Goal: Transaction & Acquisition: Purchase product/service

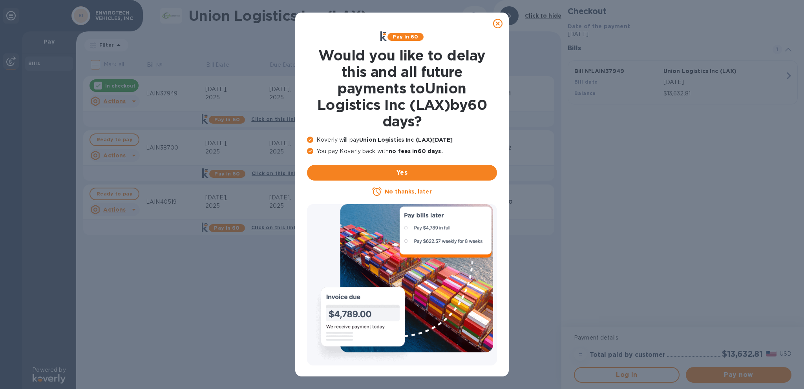
click at [500, 24] on icon at bounding box center [497, 23] width 9 height 9
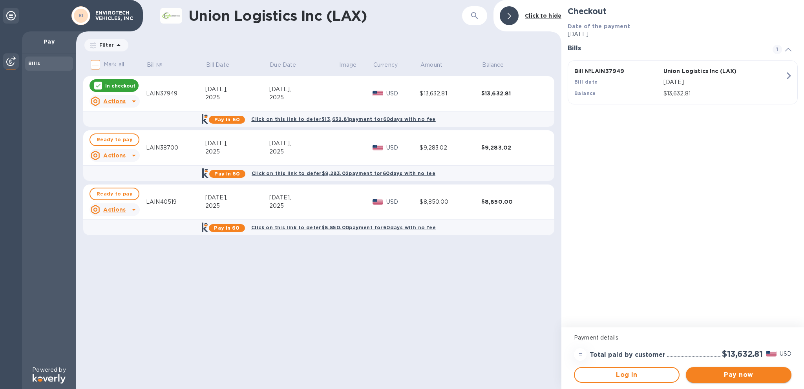
click at [752, 371] on span "Pay now" at bounding box center [738, 374] width 93 height 9
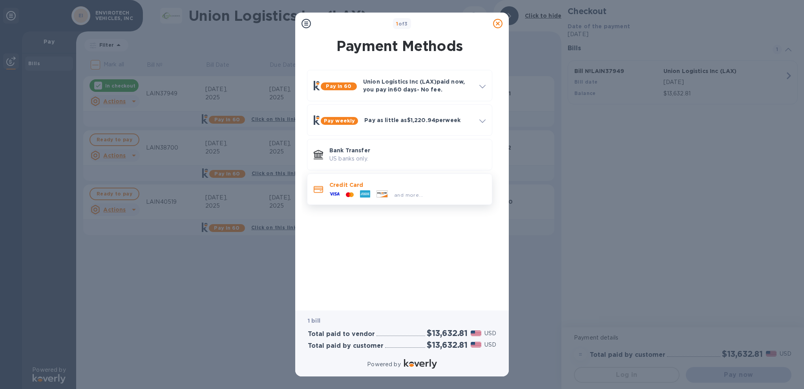
click at [412, 194] on span "and more..." at bounding box center [408, 195] width 29 height 6
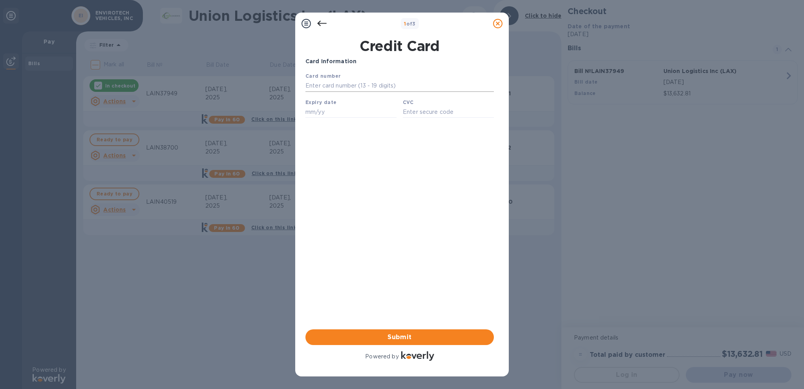
click at [371, 85] on input "text" at bounding box center [400, 86] width 189 height 12
type input "[CREDIT_CARD_NUMBER]"
click at [355, 112] on input "text" at bounding box center [351, 112] width 91 height 12
type input "03/29"
type input "0784"
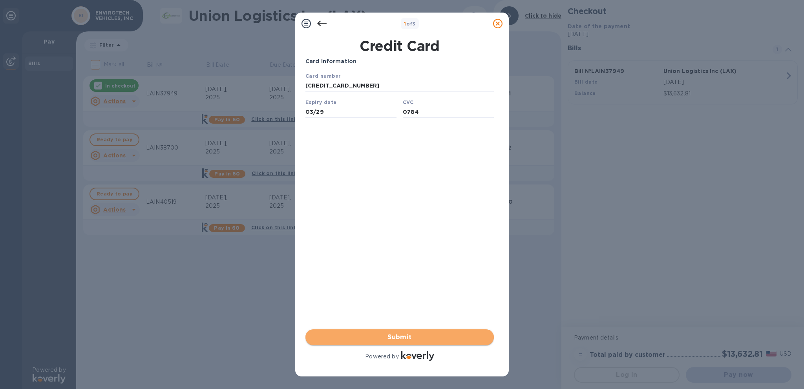
click at [392, 339] on span "Submit" at bounding box center [400, 337] width 176 height 9
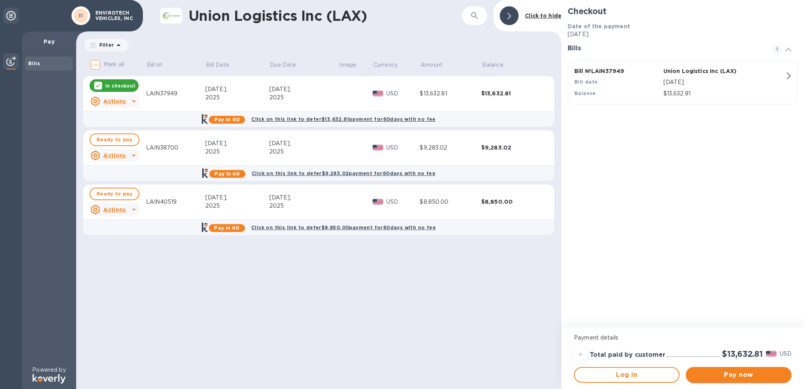
click at [720, 374] on span "Pay now" at bounding box center [738, 374] width 93 height 9
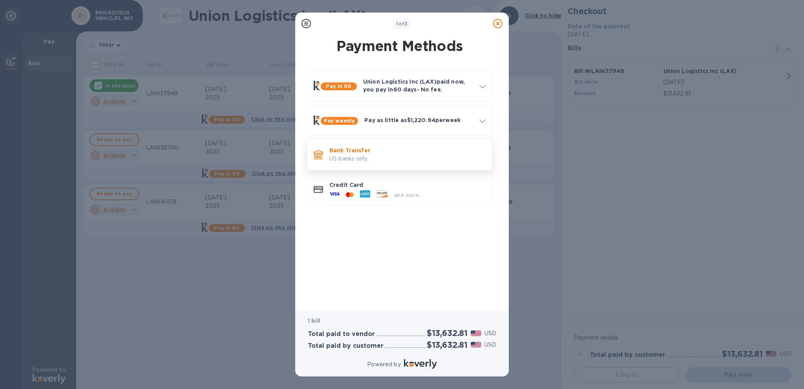
click at [377, 156] on p "US banks only." at bounding box center [408, 159] width 156 height 8
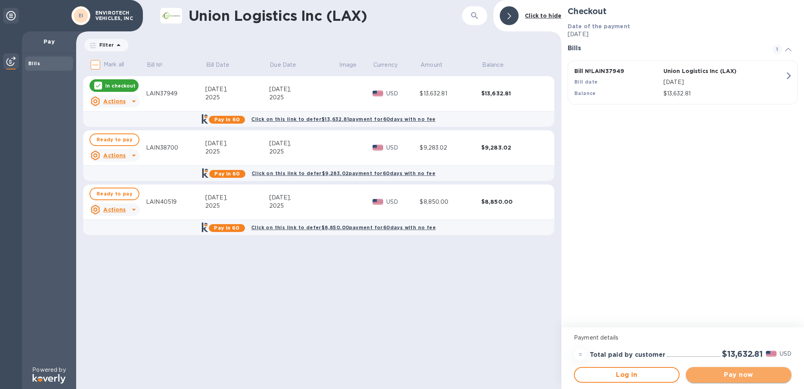
click at [727, 374] on span "Pay now" at bounding box center [738, 374] width 93 height 9
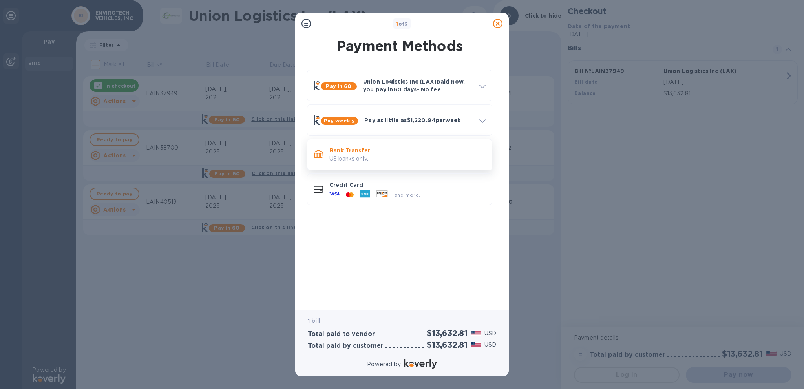
click at [361, 156] on p "US banks only." at bounding box center [408, 159] width 156 height 8
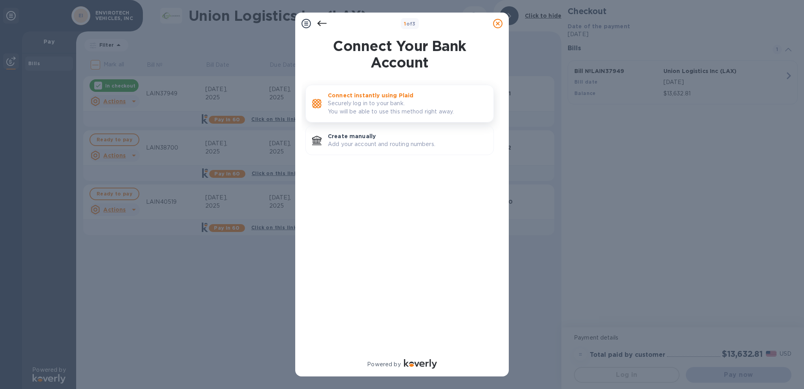
click at [367, 104] on p "Securely log in to your bank. You will be able to use this method right away." at bounding box center [407, 107] width 159 height 16
click at [364, 94] on p "Connect instantly using Plaid" at bounding box center [407, 96] width 159 height 8
click at [379, 141] on p "Add your account and routing numbers." at bounding box center [407, 144] width 159 height 8
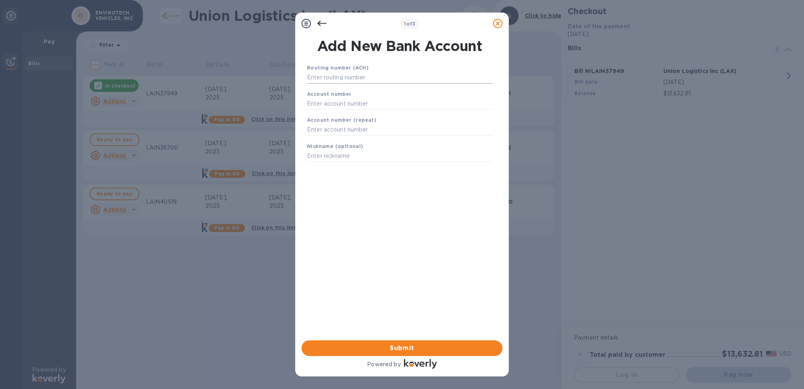
click at [364, 75] on input "text" at bounding box center [399, 78] width 185 height 12
click at [343, 74] on input "text" at bounding box center [399, 78] width 185 height 12
paste input "121000248"
type input "121000248"
paste input "8509303510"
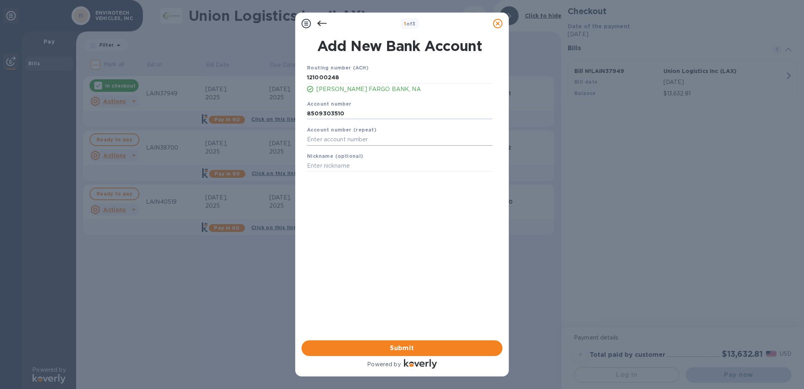
type input "8509303510"
click at [326, 136] on input "text" at bounding box center [399, 140] width 185 height 12
paste input "8509303510"
type input "8509303510"
click at [344, 170] on input "text" at bounding box center [399, 166] width 185 height 12
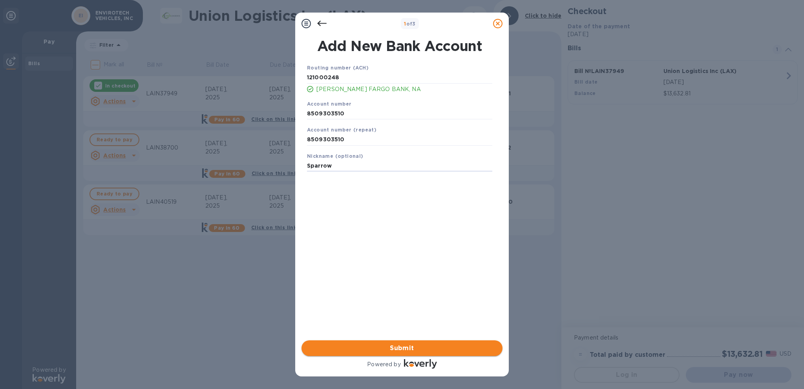
type input "Sparrow"
click at [418, 350] on span "Submit" at bounding box center [402, 348] width 189 height 9
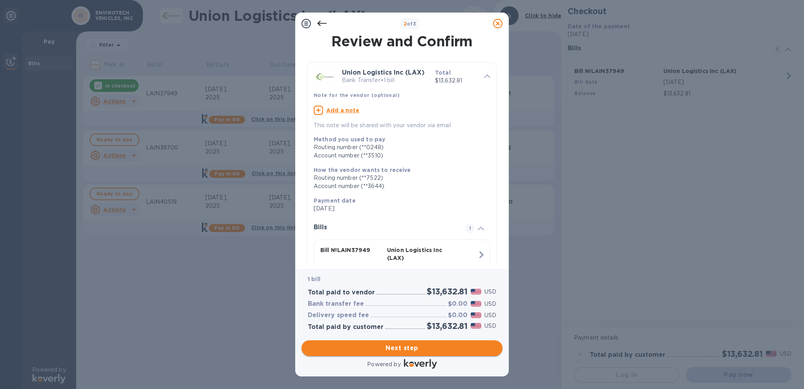
click at [443, 344] on span "Next step" at bounding box center [402, 348] width 189 height 9
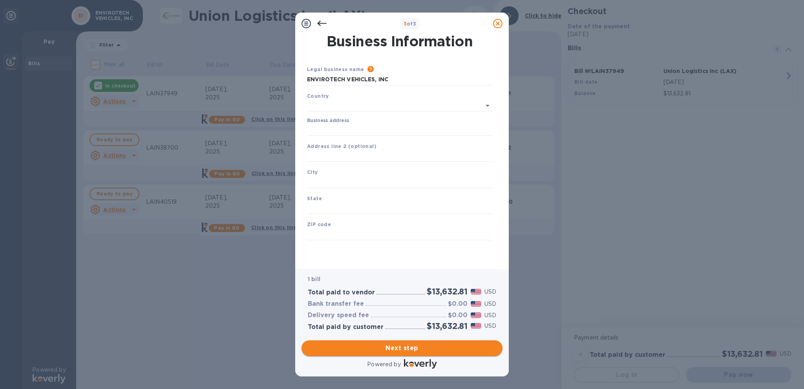
type input "[GEOGRAPHIC_DATA]"
click at [352, 127] on input "Business address" at bounding box center [399, 129] width 185 height 12
click at [377, 75] on input "ENVIROTECH VEHICLES, INC" at bounding box center [399, 80] width 185 height 12
drag, startPoint x: 398, startPoint y: 75, endPoint x: 217, endPoint y: 85, distance: 181.3
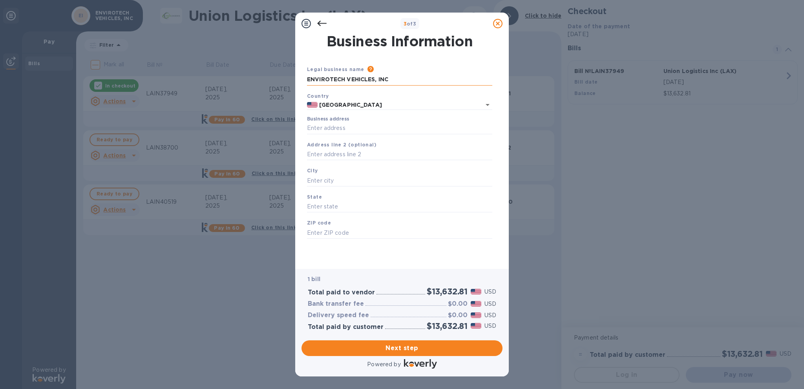
click at [307, 85] on input "ENVIROTECH VEHICLES, INC" at bounding box center [399, 80] width 185 height 12
type input "Sparrow Engineering"
type input "US"
type input "[GEOGRAPHIC_DATA]"
type input "CA"
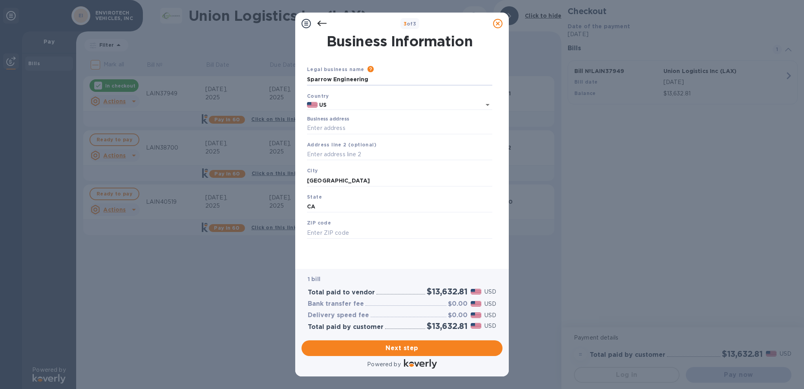
type input "92648"
type input "[GEOGRAPHIC_DATA]"
type input "[STREET_ADDRESS]"
type input "US"
type input "[STREET_ADDRESS]"
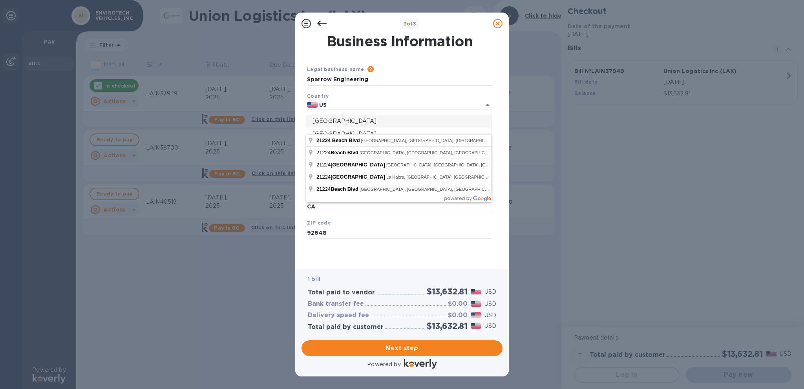
click at [417, 99] on div "Country US" at bounding box center [400, 101] width 192 height 25
click at [409, 108] on input "US" at bounding box center [394, 105] width 153 height 10
type input "[GEOGRAPHIC_DATA]"
click at [345, 141] on span "Beach Blvd" at bounding box center [346, 140] width 28 height 6
click at [344, 139] on span "Beach Blvd" at bounding box center [346, 140] width 28 height 6
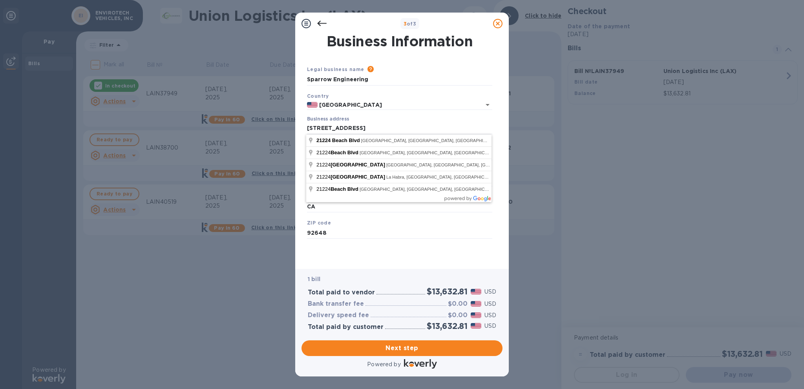
click at [452, 240] on div "ZIP code 92648" at bounding box center [400, 229] width 192 height 26
click at [442, 344] on span "Next step" at bounding box center [402, 348] width 189 height 9
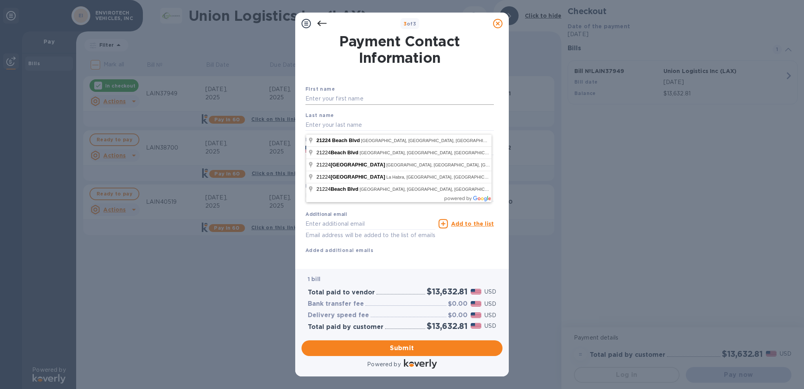
click at [354, 97] on input "text" at bounding box center [400, 99] width 189 height 12
click at [335, 114] on div "Last name" at bounding box center [399, 121] width 195 height 26
click at [338, 101] on input "text" at bounding box center [400, 99] width 189 height 12
type input "[PERSON_NAME]"
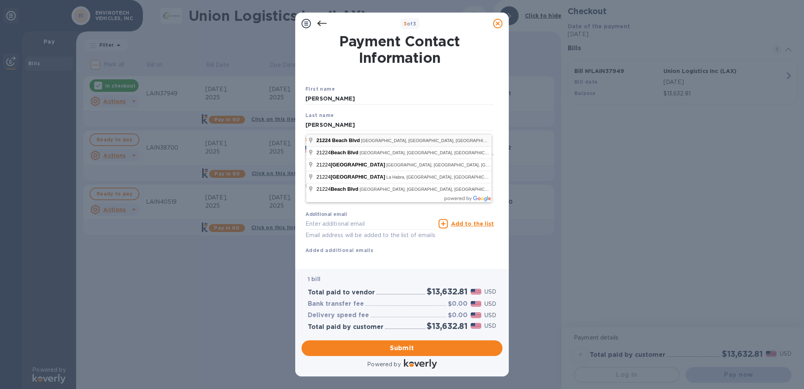
click at [341, 141] on span "Beach Blvd" at bounding box center [346, 140] width 28 height 6
click at [364, 105] on div "First name [PERSON_NAME]" at bounding box center [399, 95] width 195 height 26
click at [352, 221] on input "text" at bounding box center [371, 224] width 130 height 12
click at [314, 22] on div at bounding box center [322, 24] width 16 height 16
click at [317, 22] on icon at bounding box center [321, 23] width 9 height 9
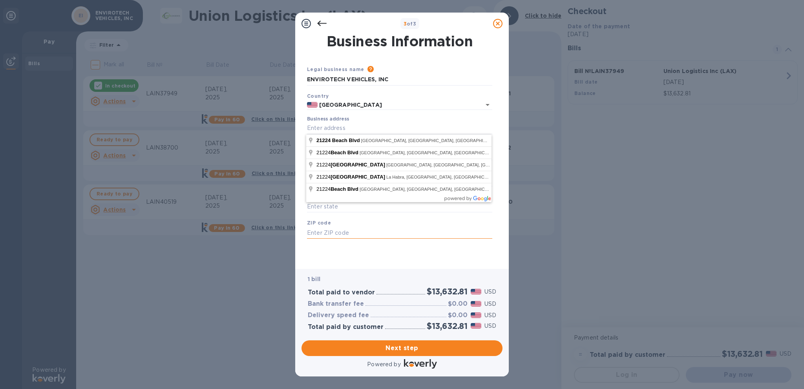
click at [379, 229] on input "text" at bounding box center [399, 233] width 185 height 12
click at [304, 23] on icon at bounding box center [306, 23] width 9 height 9
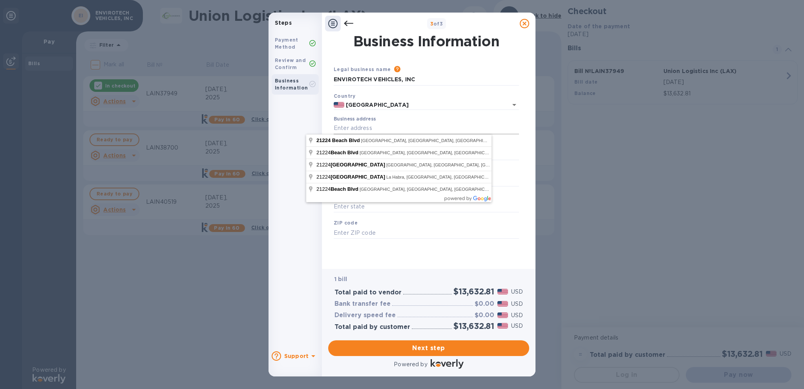
click at [346, 130] on input "Business address" at bounding box center [426, 129] width 185 height 12
click at [353, 24] on icon at bounding box center [348, 23] width 9 height 9
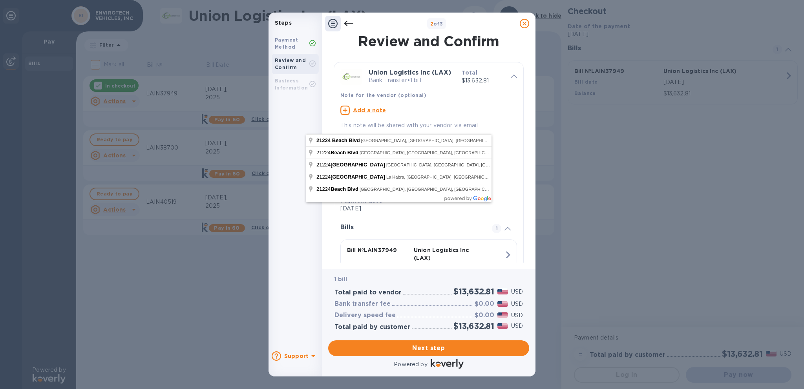
click at [523, 22] on icon at bounding box center [524, 23] width 9 height 9
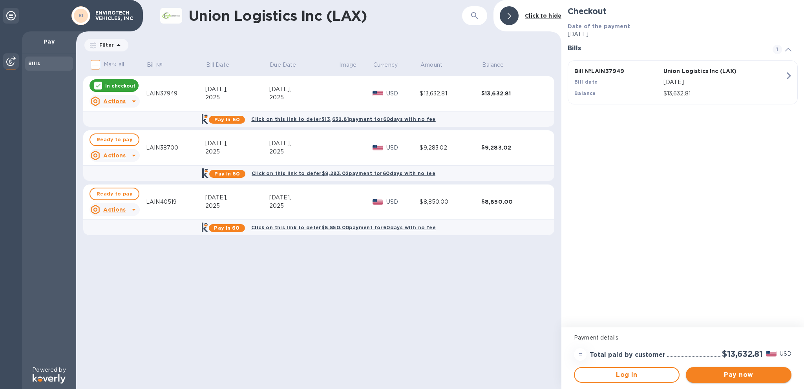
click at [740, 378] on span "Pay now" at bounding box center [738, 374] width 93 height 9
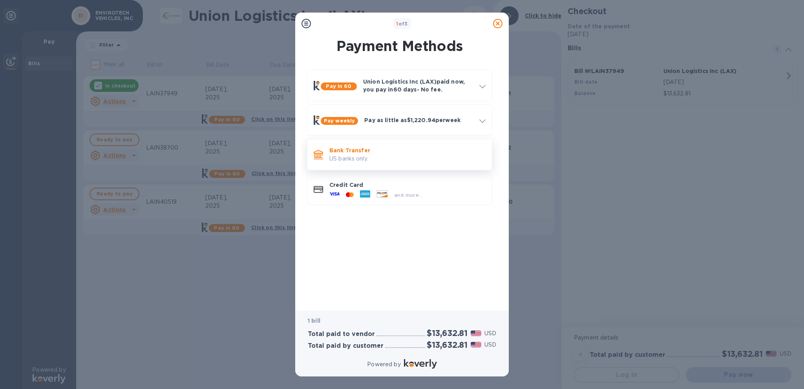
click at [405, 167] on div "Bank Transfer US banks only." at bounding box center [399, 154] width 185 height 31
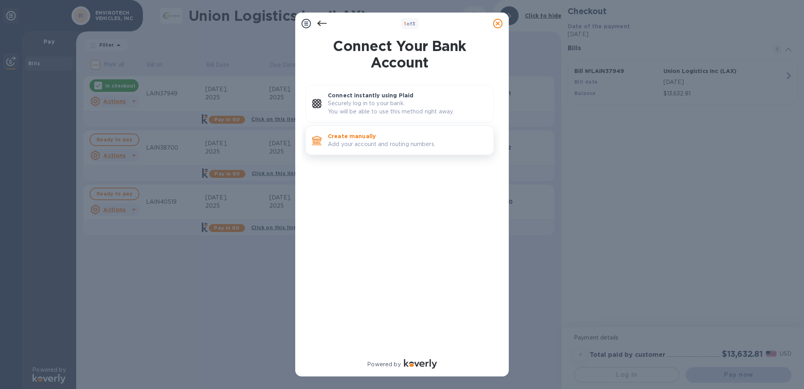
click at [399, 143] on p "Add your account and routing numbers." at bounding box center [407, 144] width 159 height 8
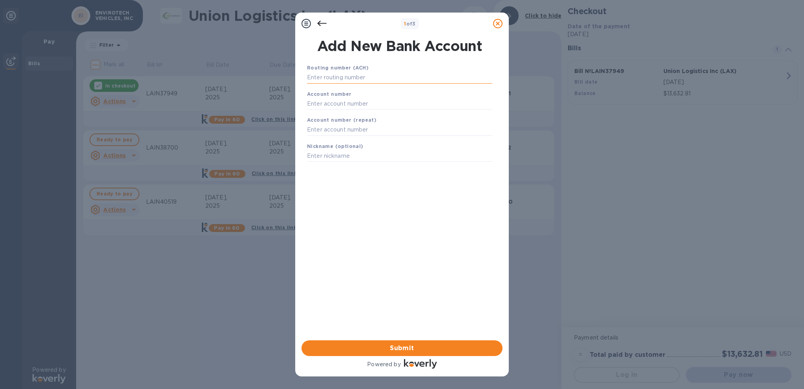
click at [336, 73] on input "text" at bounding box center [399, 78] width 185 height 12
paste input "121000248"
type input "121000248"
paste input "8509303510"
type input "8509303510"
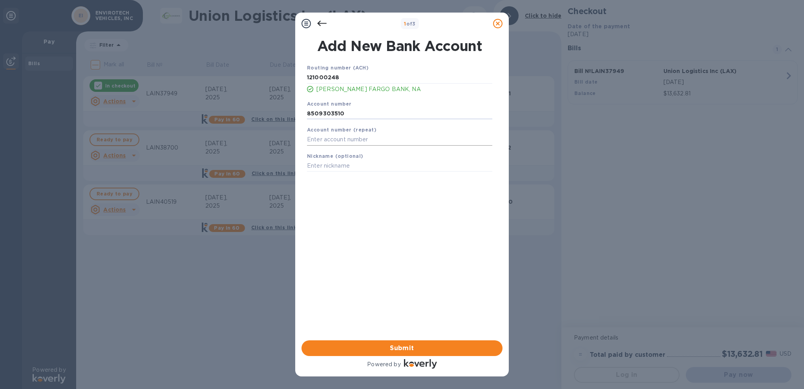
click at [341, 137] on input "text" at bounding box center [399, 140] width 185 height 12
paste input "8509303510"
type input "8509303510"
click at [342, 170] on input "text" at bounding box center [399, 166] width 185 height 12
type input "Sparrow E"
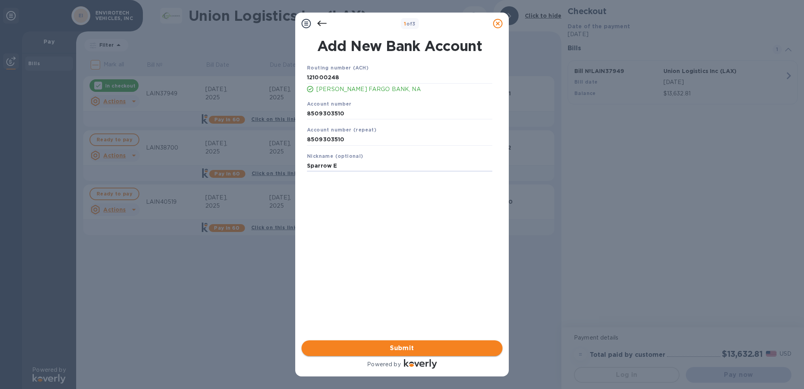
click at [384, 348] on span "Submit" at bounding box center [402, 348] width 189 height 9
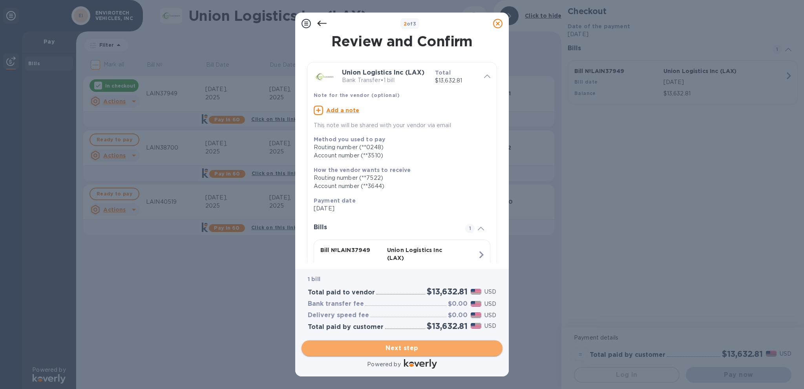
click at [394, 344] on span "Next step" at bounding box center [402, 348] width 189 height 9
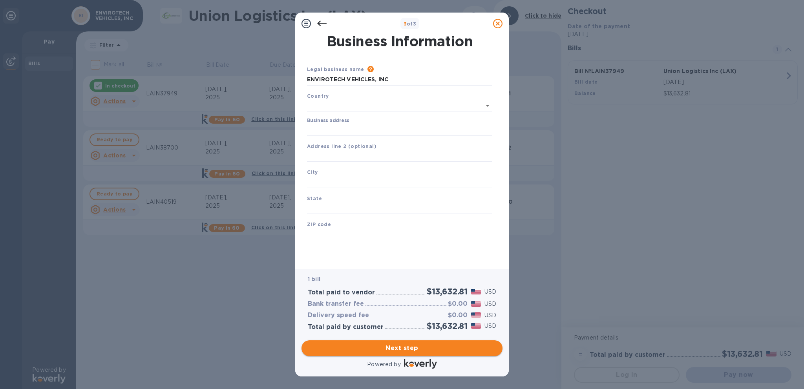
type input "[GEOGRAPHIC_DATA]"
click at [339, 126] on input "Business address" at bounding box center [399, 129] width 185 height 12
drag, startPoint x: 395, startPoint y: 79, endPoint x: 277, endPoint y: 85, distance: 118.0
click at [307, 85] on input "ENVIROTECH VEHICLES, INC" at bounding box center [399, 80] width 185 height 12
type input "Sparrow Engineering, Inc."
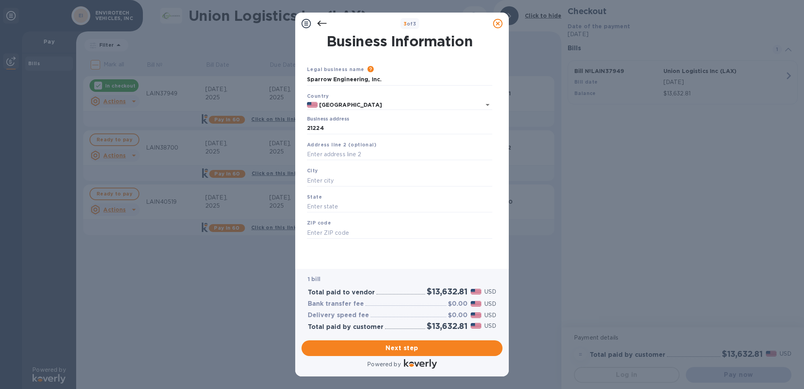
type input "[STREET_ADDRESS]"
type input "[GEOGRAPHIC_DATA]"
type input "CA"
type input "92648"
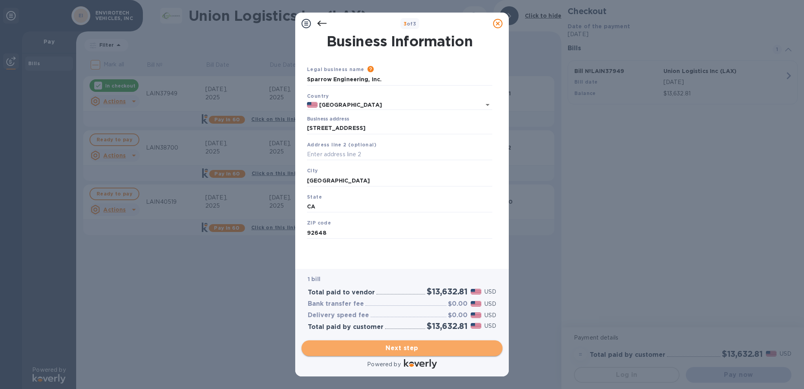
click at [407, 344] on span "Next step" at bounding box center [402, 348] width 189 height 9
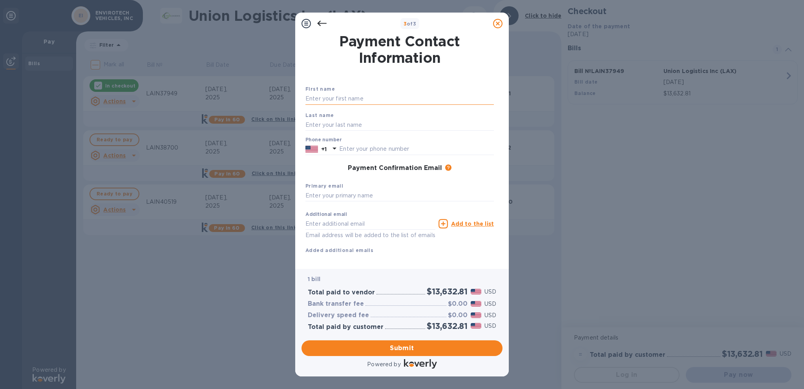
click at [336, 97] on input "text" at bounding box center [400, 99] width 189 height 12
type input "[PERSON_NAME]"
type input "5622538431"
type input "[PERSON_NAME][EMAIL_ADDRESS][DOMAIN_NAME]"
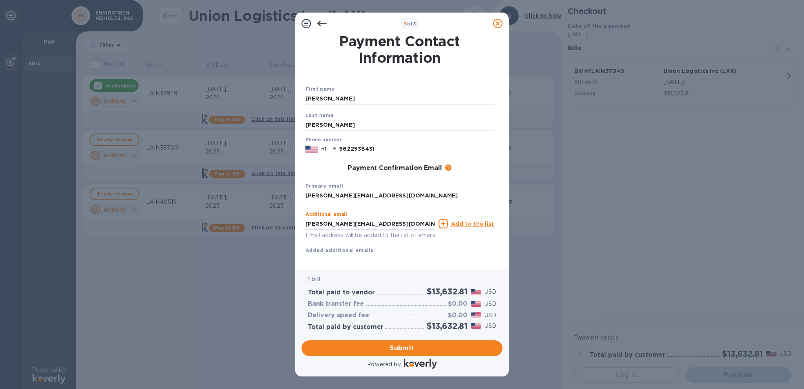
type input "[PERSON_NAME][EMAIL_ADDRESS][DOMAIN_NAME]"
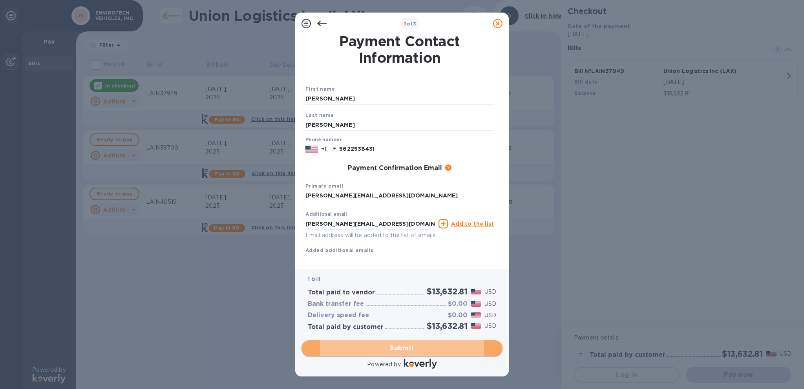
click at [454, 350] on span "Submit" at bounding box center [402, 348] width 189 height 9
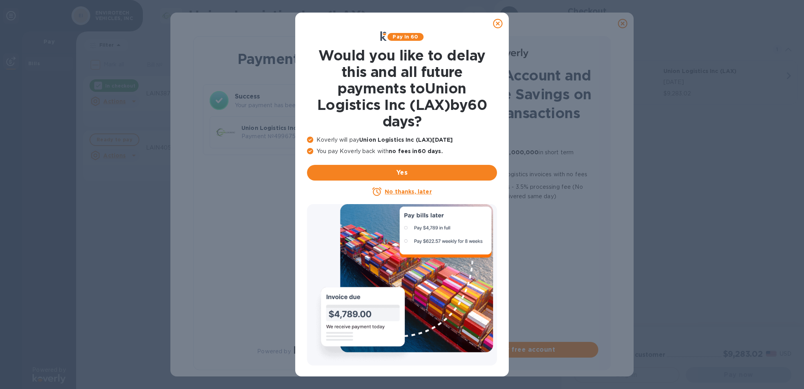
click at [500, 24] on icon at bounding box center [497, 23] width 9 height 9
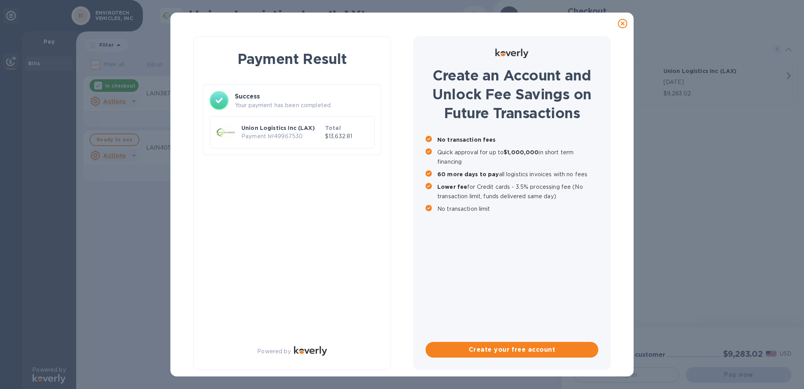
click at [620, 26] on icon at bounding box center [622, 23] width 9 height 9
